Goal: Entertainment & Leisure: Consume media (video, audio)

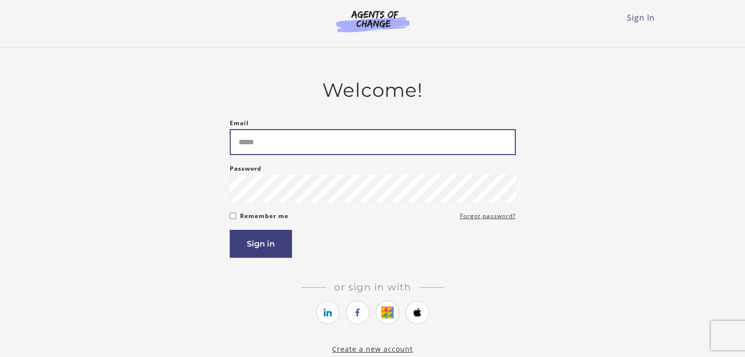
click at [362, 136] on input "Email" at bounding box center [373, 142] width 286 height 26
type input "**********"
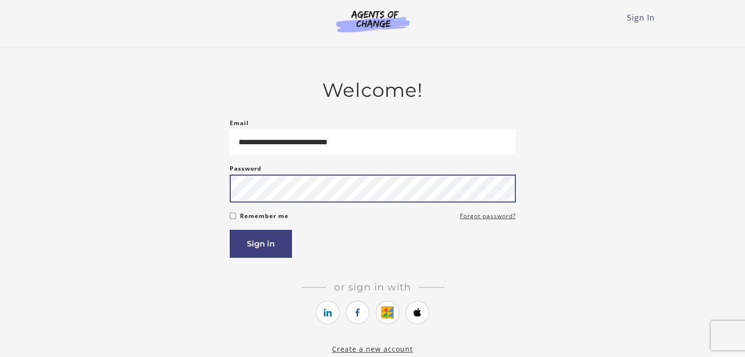
click at [230, 230] on button "Sign in" at bounding box center [261, 244] width 62 height 28
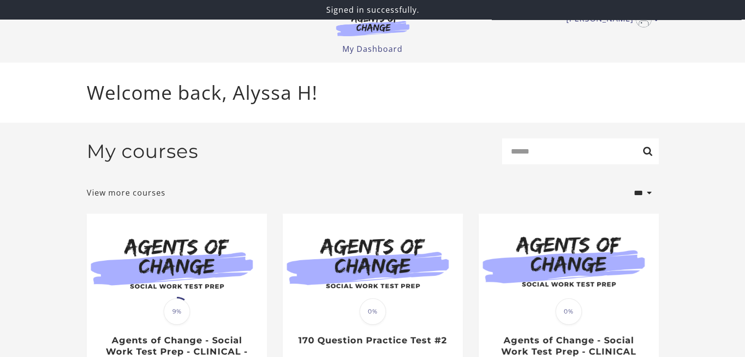
scroll to position [93, 0]
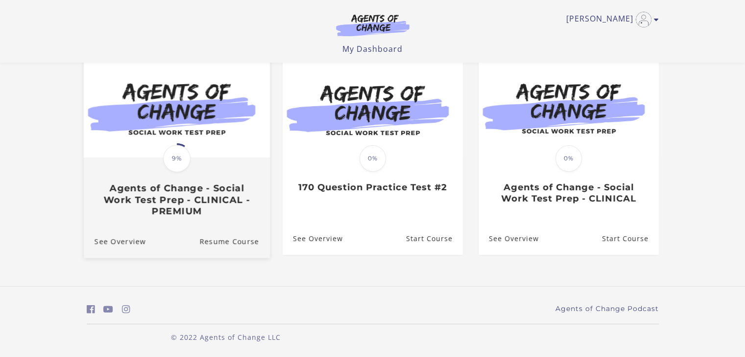
click at [205, 109] on img at bounding box center [176, 108] width 186 height 100
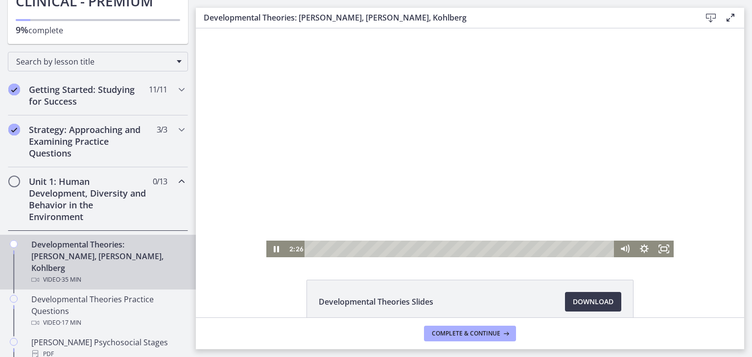
click at [378, 141] on div at bounding box center [469, 142] width 407 height 229
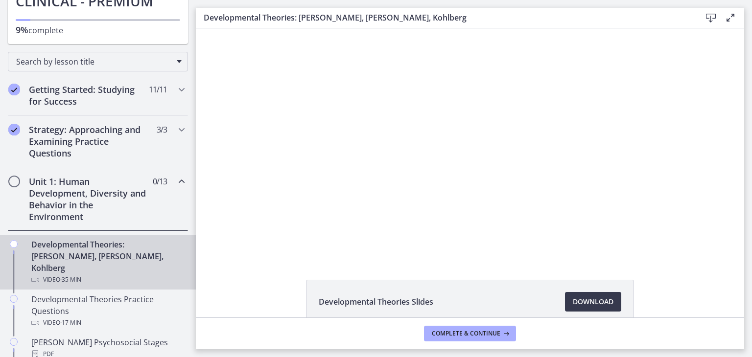
click at [266, 28] on button "Pause: crt89dfaoh5c72tgt07g.mp4" at bounding box center [266, 28] width 0 height 0
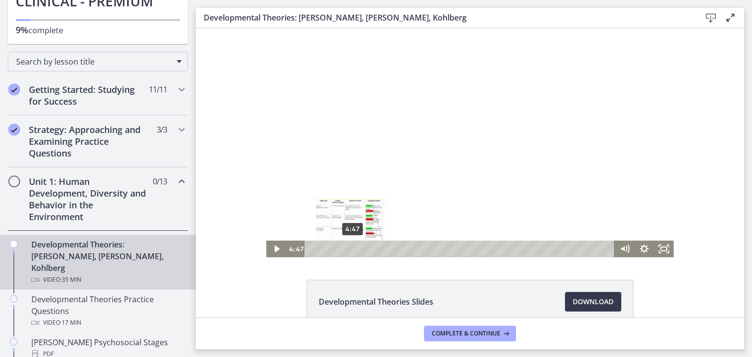
click at [349, 250] on div "4:47" at bounding box center [461, 249] width 298 height 17
click at [344, 250] on div "4:12" at bounding box center [461, 249] width 298 height 17
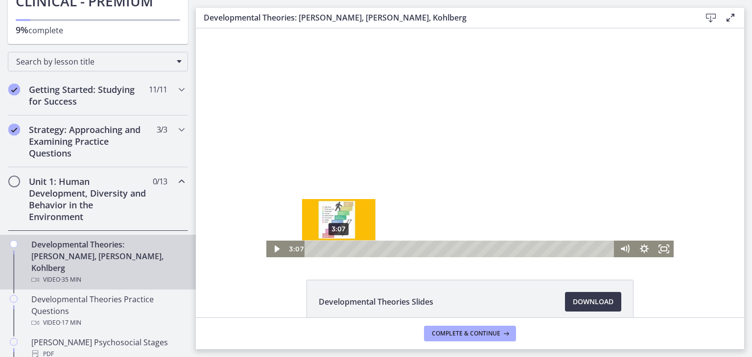
click at [335, 250] on div "3:07" at bounding box center [461, 249] width 298 height 17
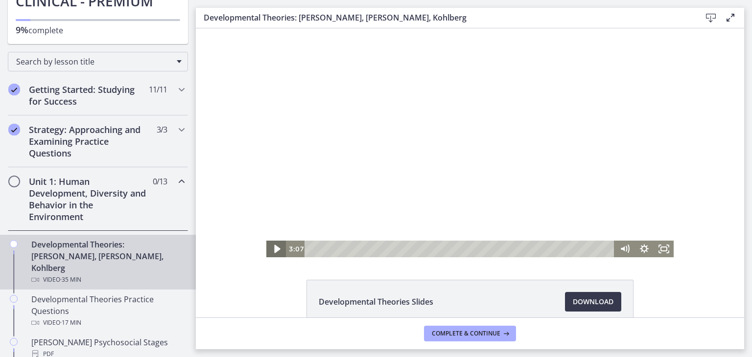
click at [269, 243] on icon "Play Video" at bounding box center [276, 249] width 23 height 20
click at [376, 152] on div at bounding box center [469, 142] width 407 height 229
click at [447, 184] on div at bounding box center [469, 142] width 407 height 229
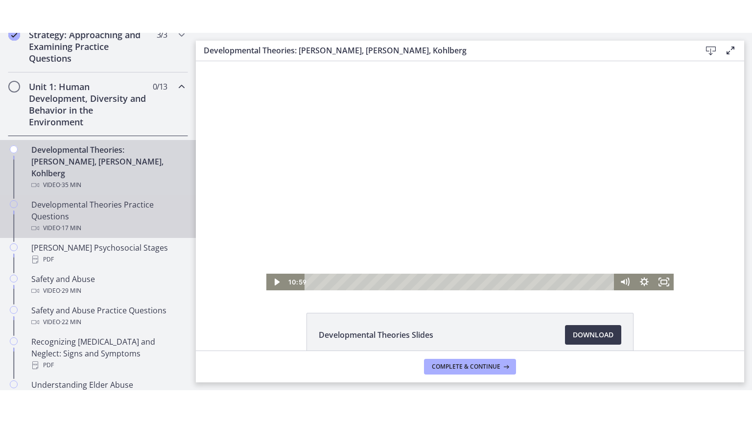
scroll to position [239, 0]
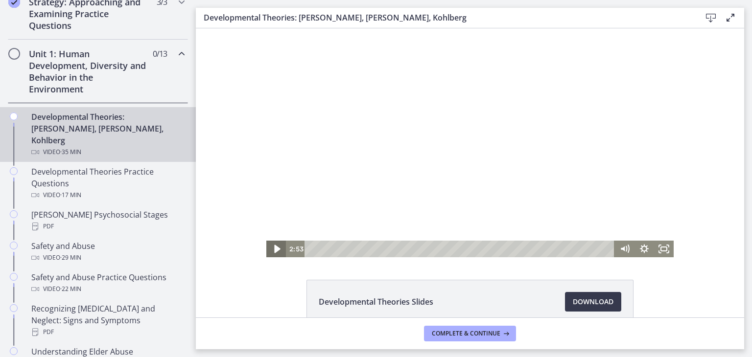
click at [279, 249] on icon "Play Video" at bounding box center [276, 249] width 23 height 20
click at [664, 251] on icon "Fullscreen" at bounding box center [663, 249] width 23 height 20
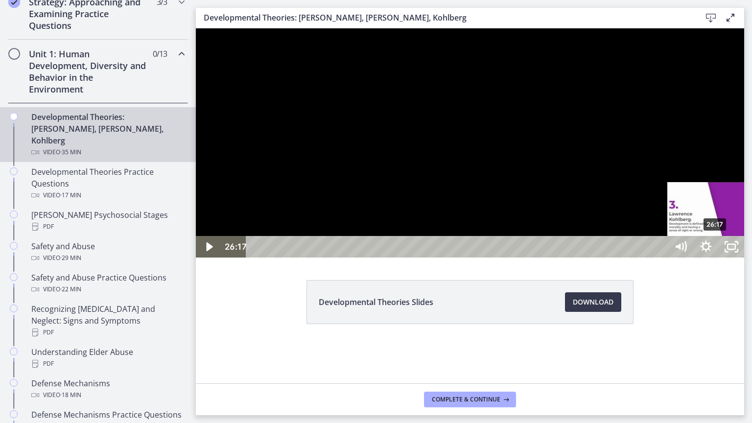
click at [661, 258] on div "26:17" at bounding box center [458, 247] width 406 height 22
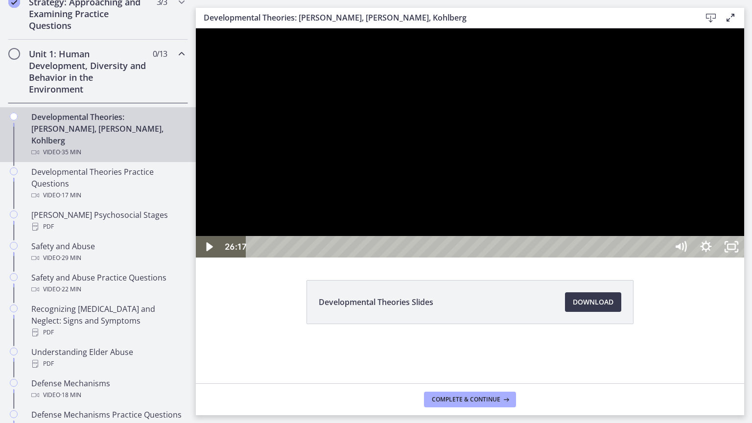
click at [728, 258] on div at bounding box center [470, 142] width 548 height 229
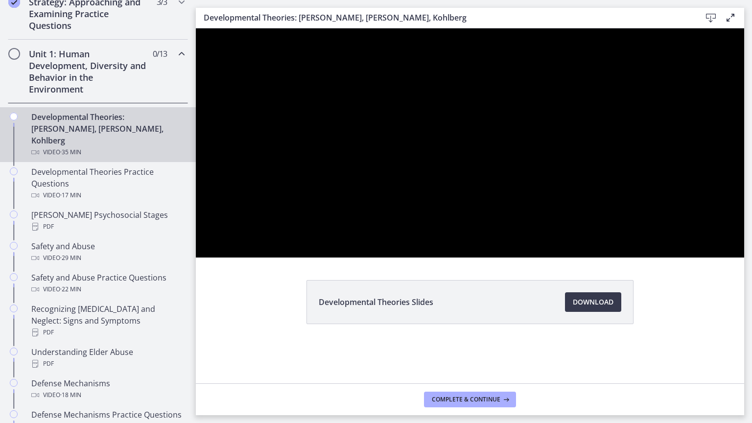
click at [196, 28] on button "Pause: crt89dfaoh5c72tgt07g.mp4" at bounding box center [196, 28] width 0 height 0
click at [196, 28] on button "Play Video: crt89dfaoh5c72tgt07g.mp4" at bounding box center [196, 28] width 0 height 0
click at [196, 28] on button "Pause: crt89dfaoh5c72tgt07g.mp4" at bounding box center [196, 28] width 0 height 0
